Goal: Task Accomplishment & Management: Use online tool/utility

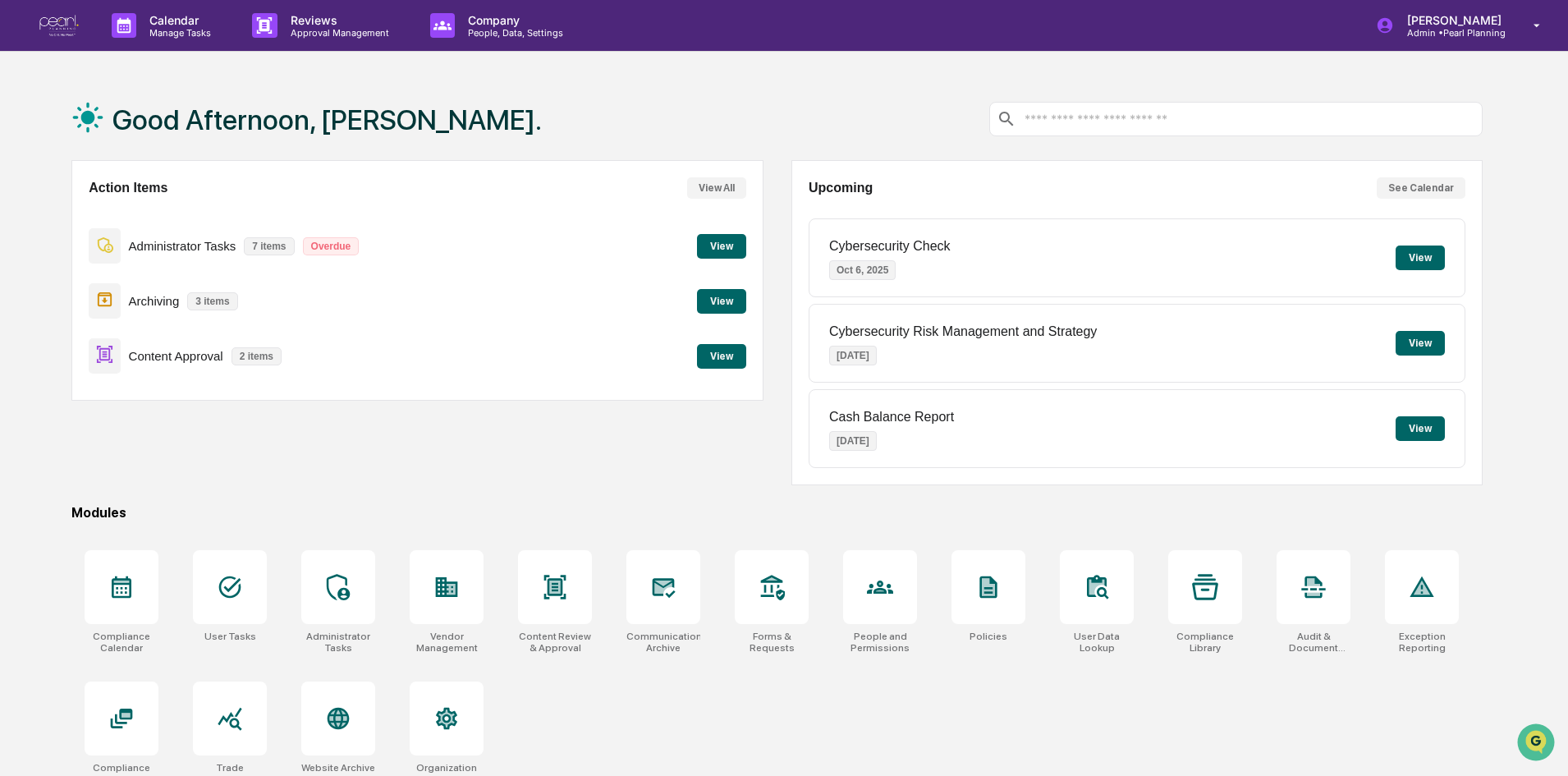
click at [738, 352] on button "View" at bounding box center [721, 356] width 49 height 25
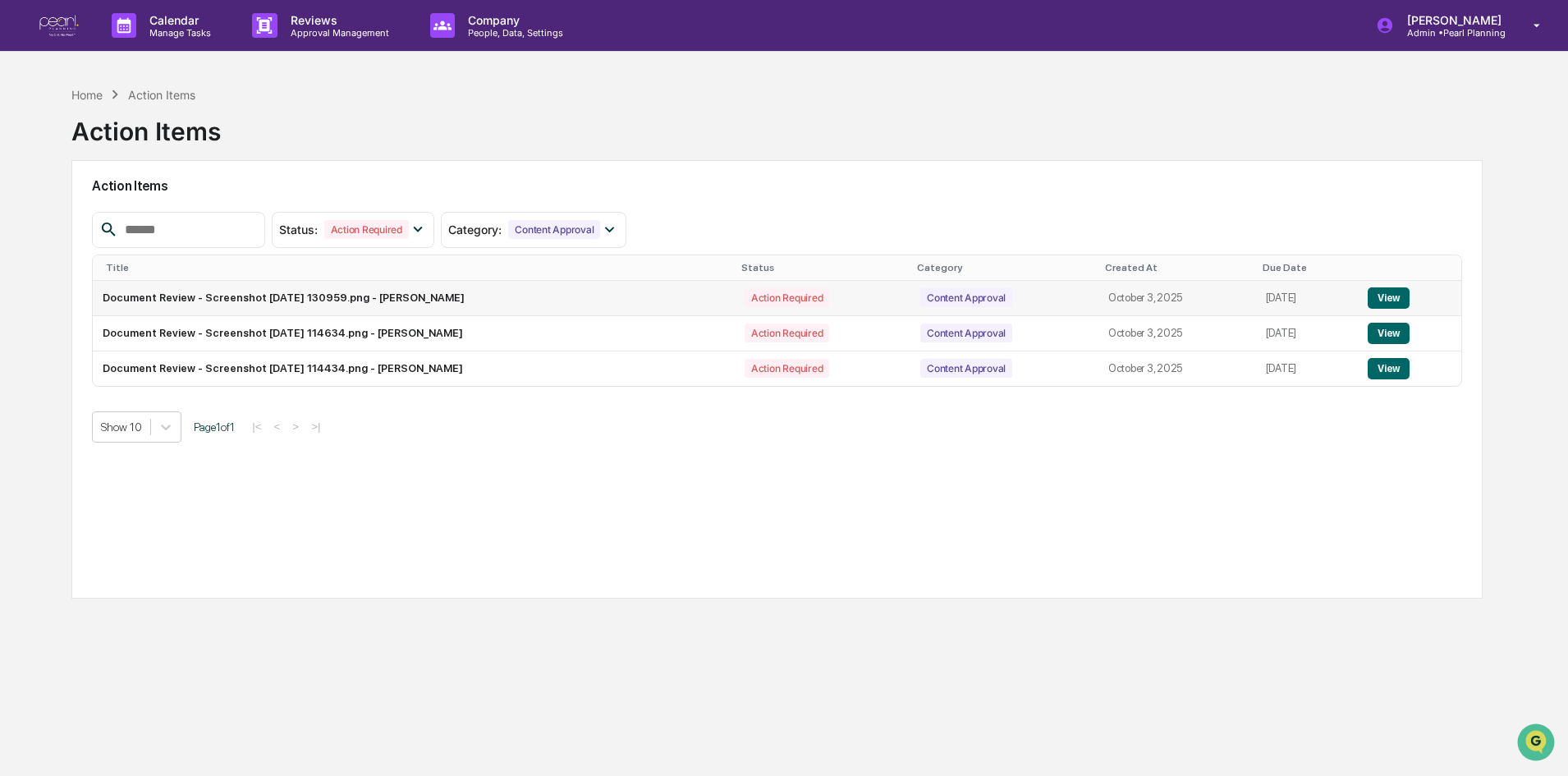
click at [1384, 303] on button "View" at bounding box center [1389, 298] width 42 height 21
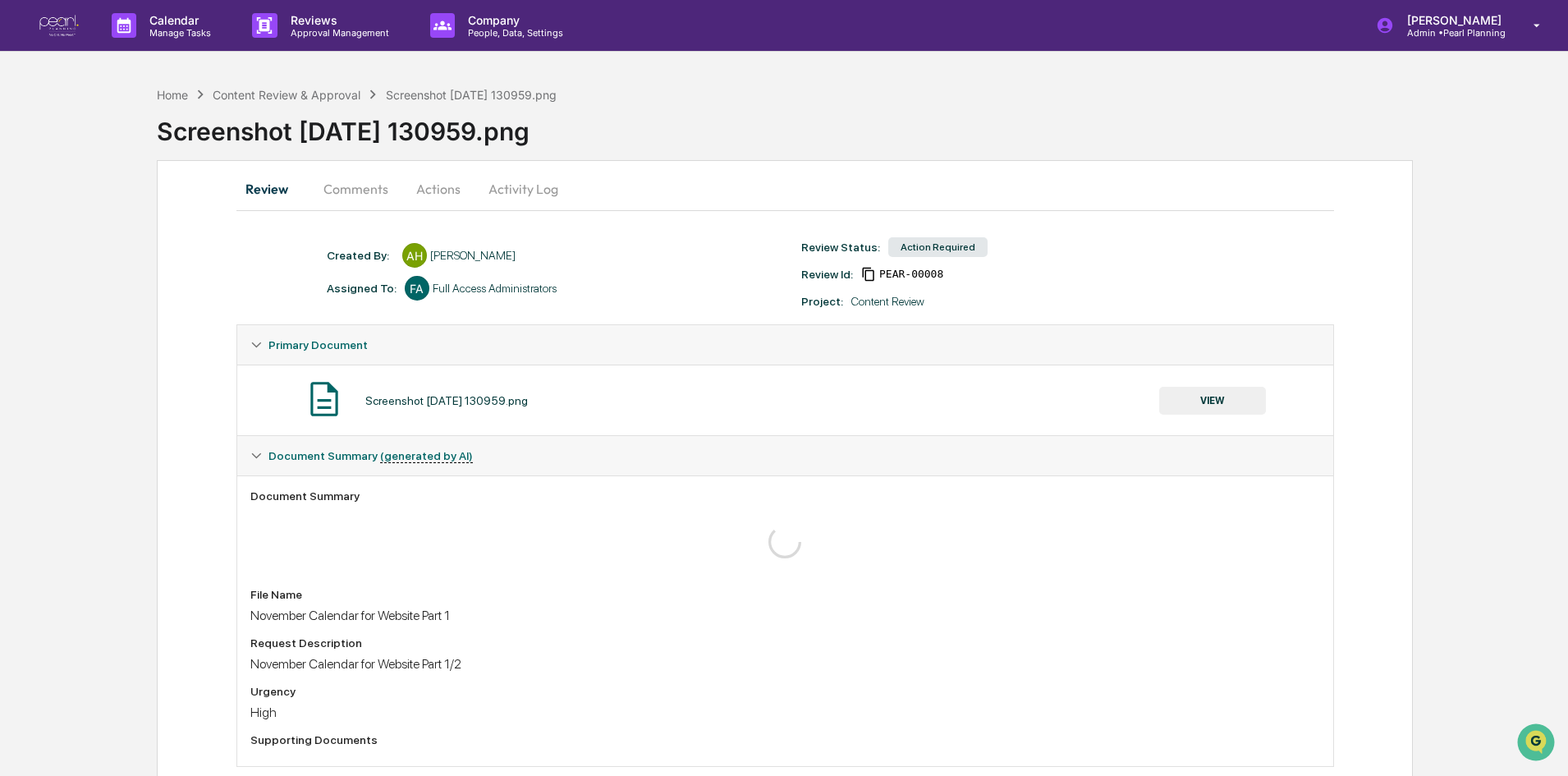
click at [1216, 402] on button "VIEW" at bounding box center [1212, 401] width 106 height 28
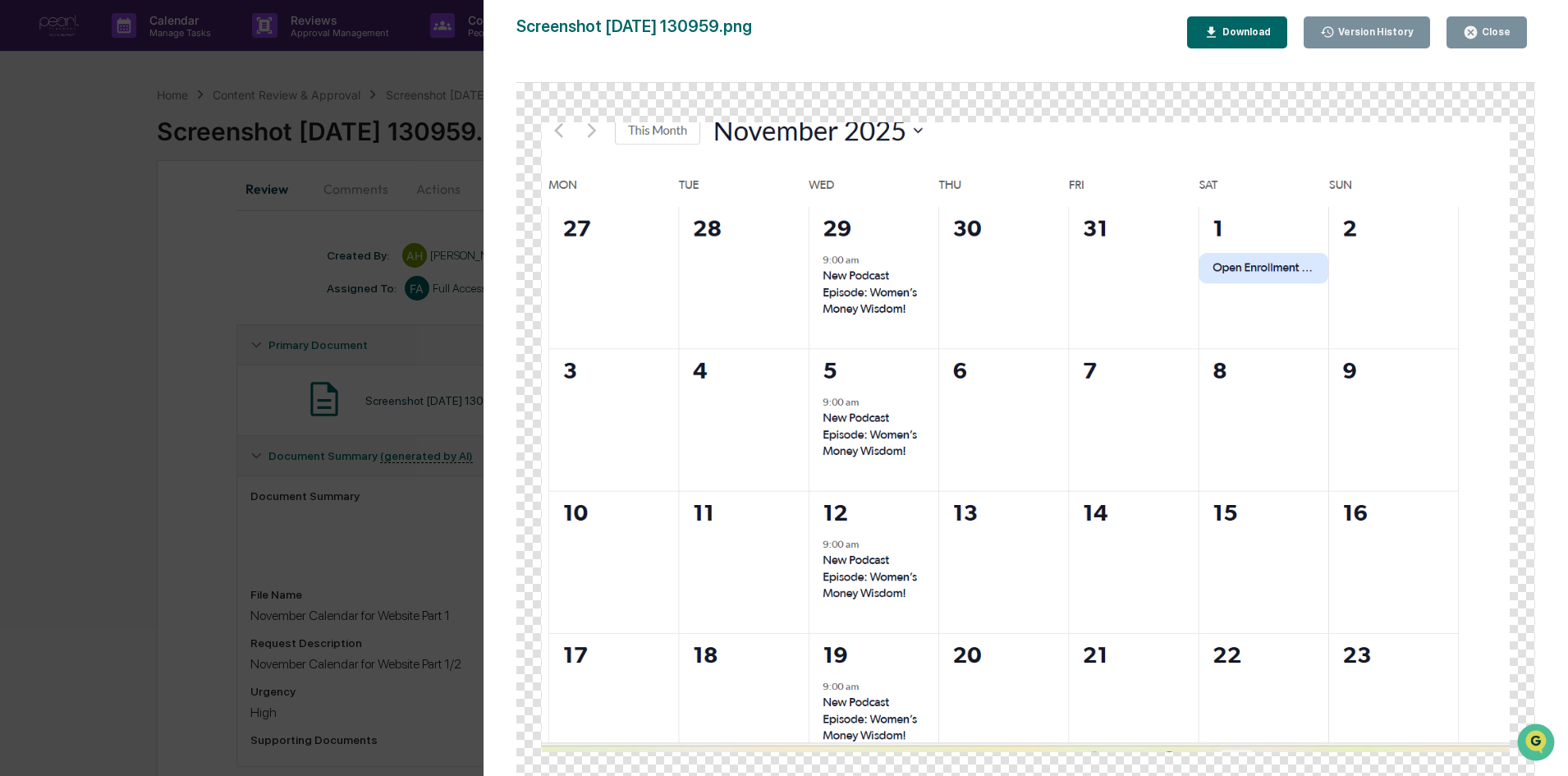
click at [1509, 40] on div "Close" at bounding box center [1486, 32] width 47 height 15
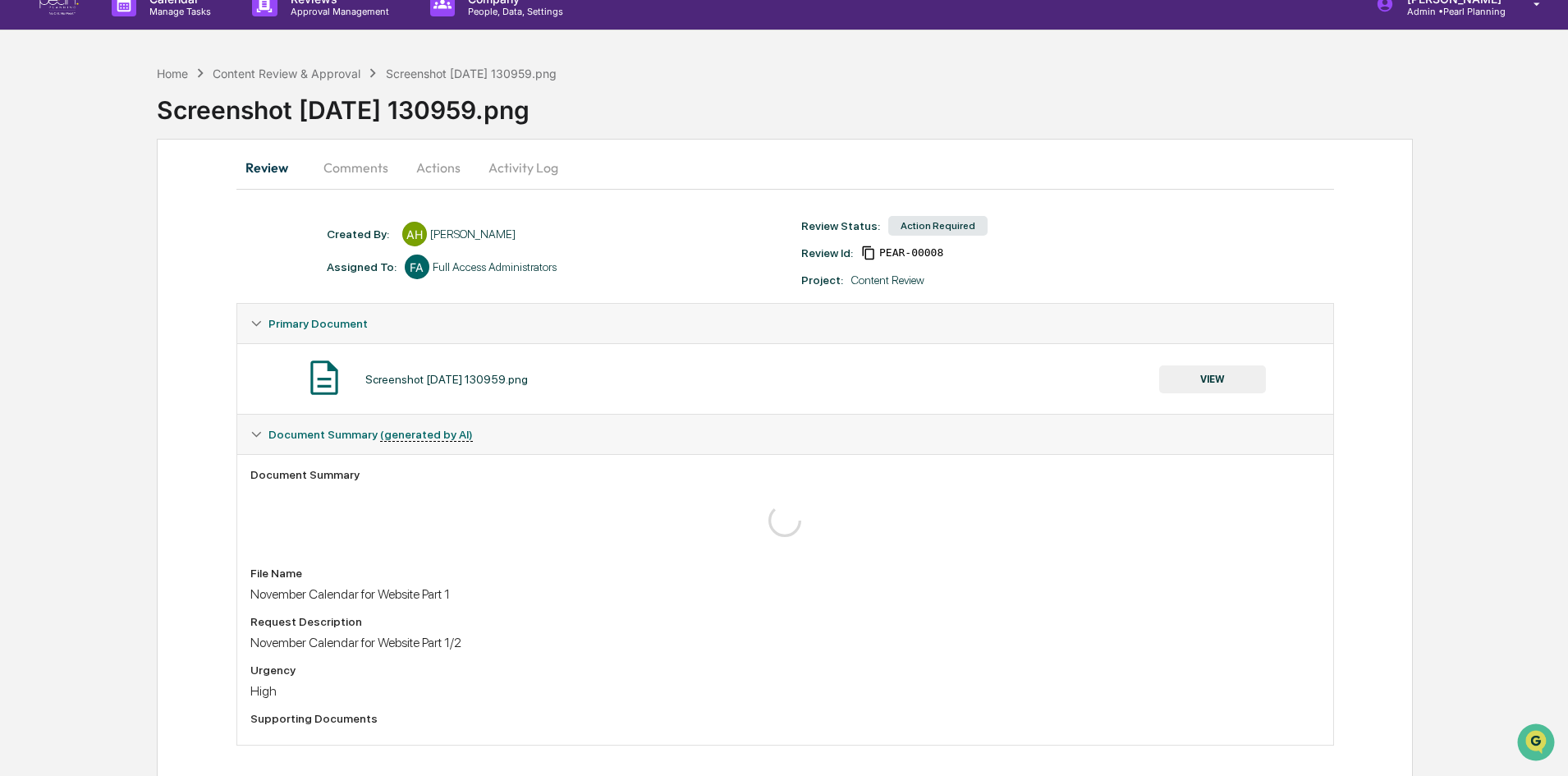
scroll to position [33, 0]
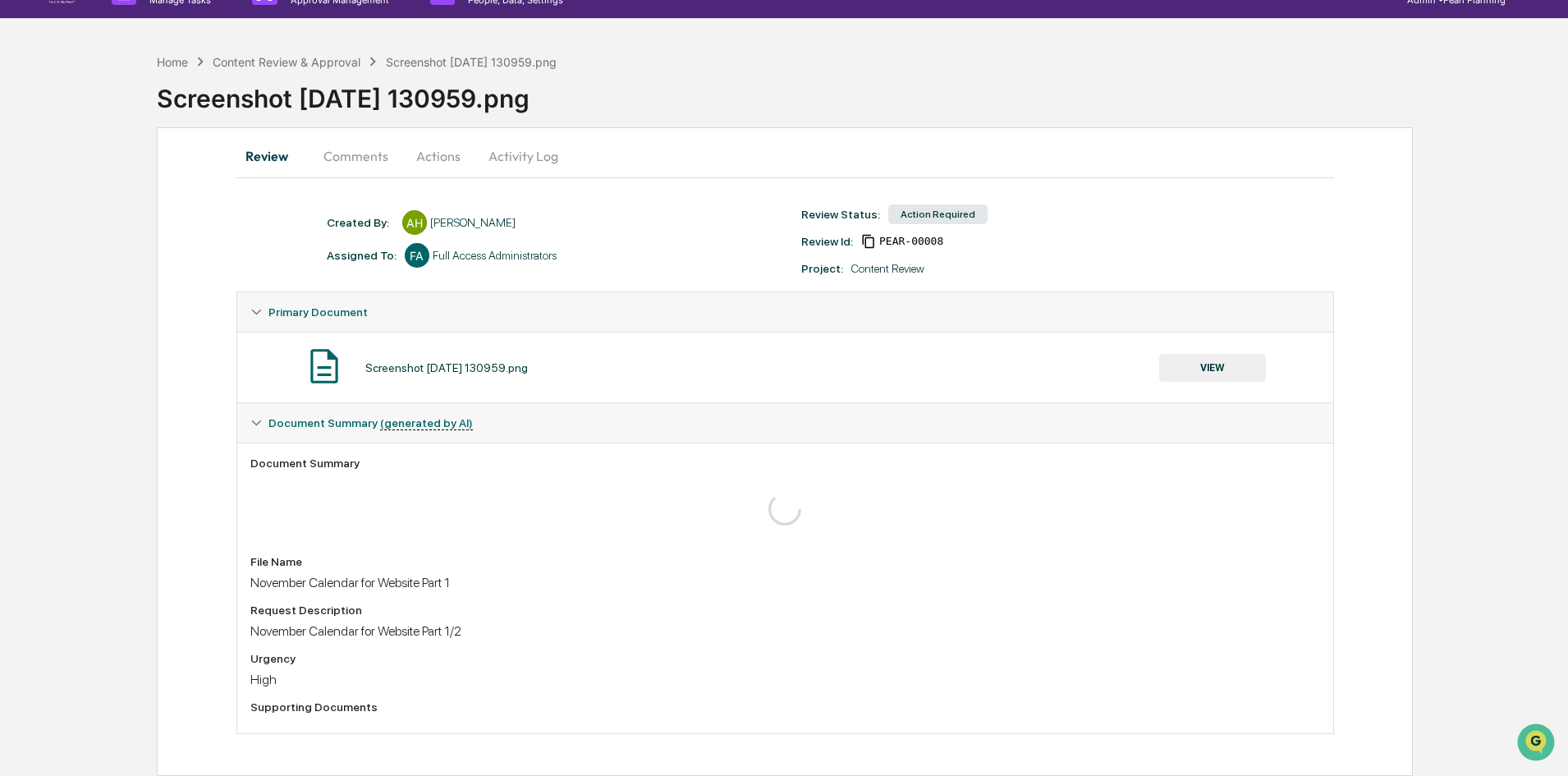
click at [379, 620] on div "Request Description November Calendar for Website Part 1/2" at bounding box center [785, 621] width 1070 height 36
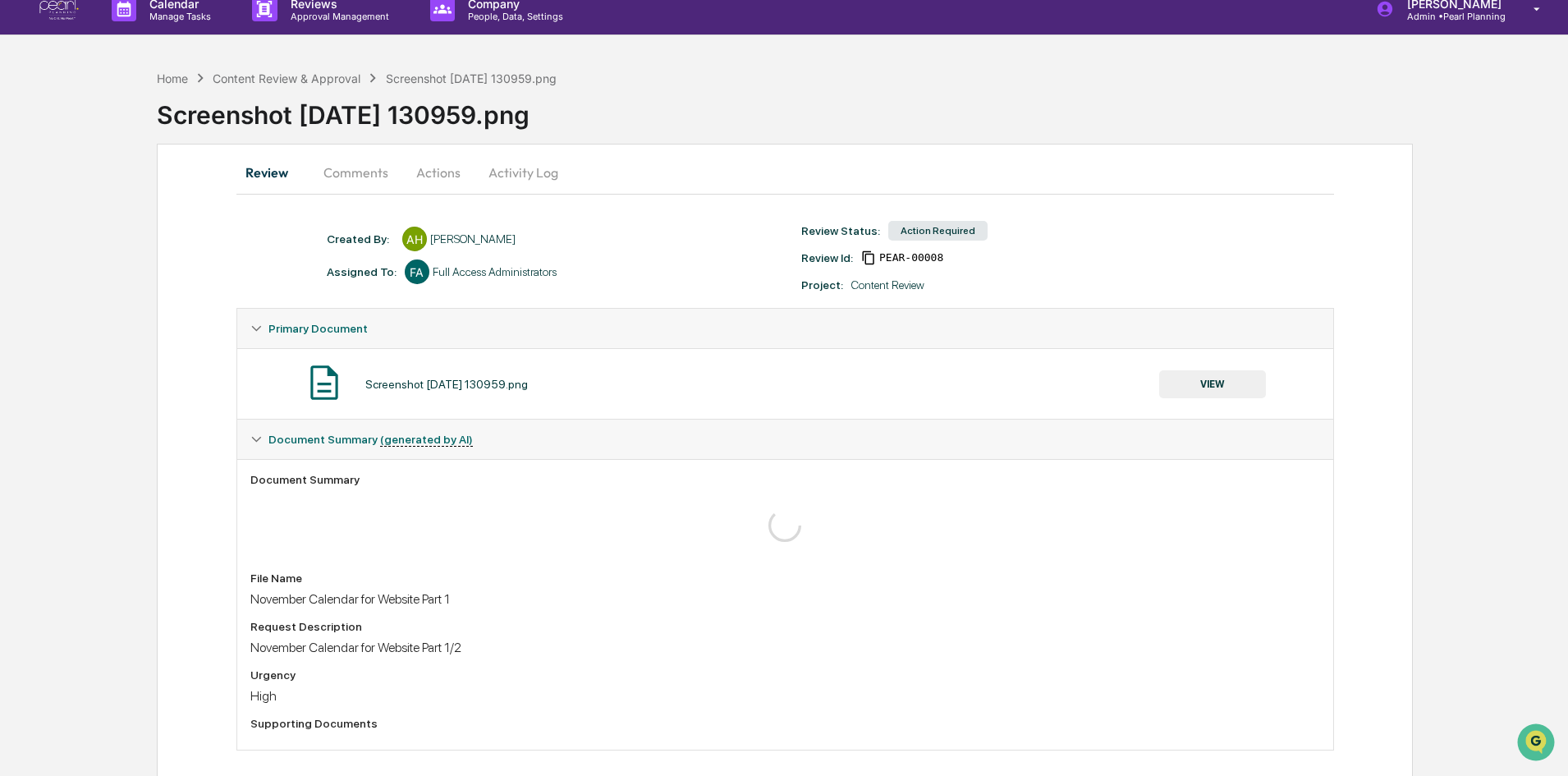
scroll to position [0, 0]
